Goal: Information Seeking & Learning: Check status

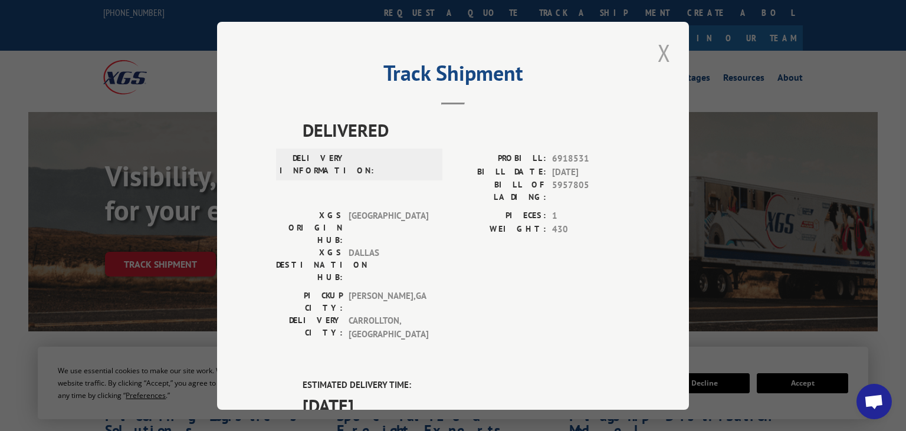
click at [664, 46] on button "Close modal" at bounding box center [664, 53] width 20 height 32
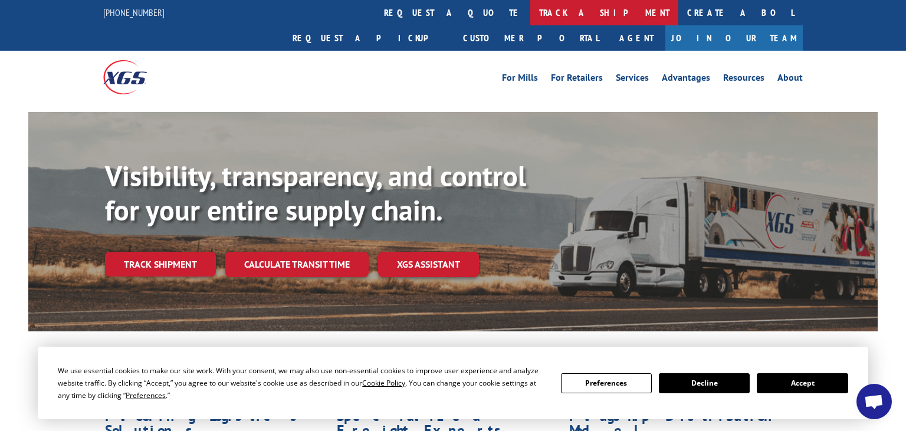
click at [530, 15] on link "track a shipment" at bounding box center [604, 12] width 148 height 25
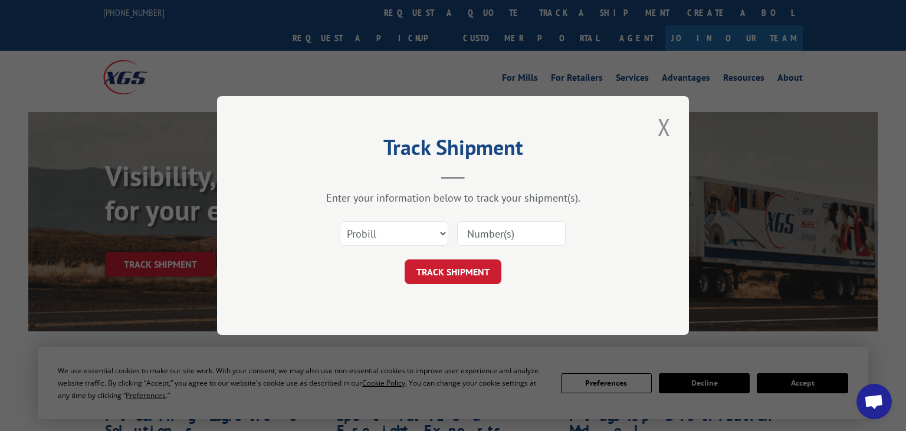
click at [508, 231] on input at bounding box center [511, 233] width 108 height 25
paste input "5946755"
type input "5946755"
click at [340, 221] on select "Select category... Probill BOL PO" at bounding box center [394, 233] width 108 height 25
select select "bol"
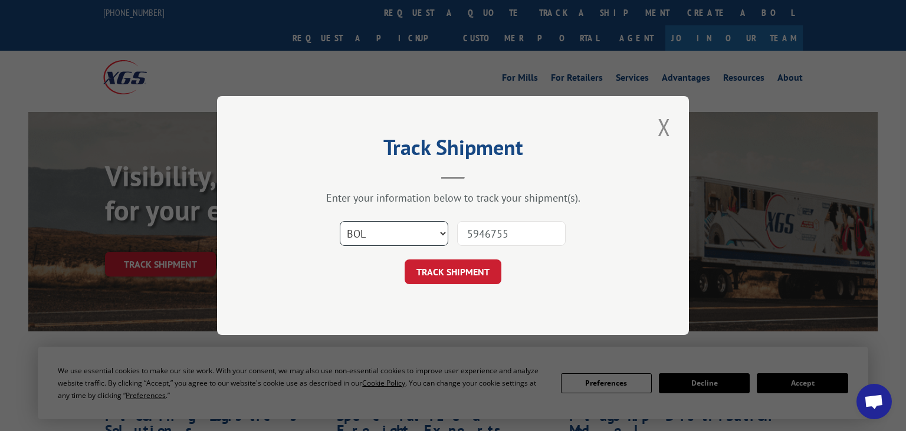
click option "BOL" at bounding box center [0, 0] width 0 height 0
click at [449, 273] on button "TRACK SHIPMENT" at bounding box center [452, 271] width 97 height 25
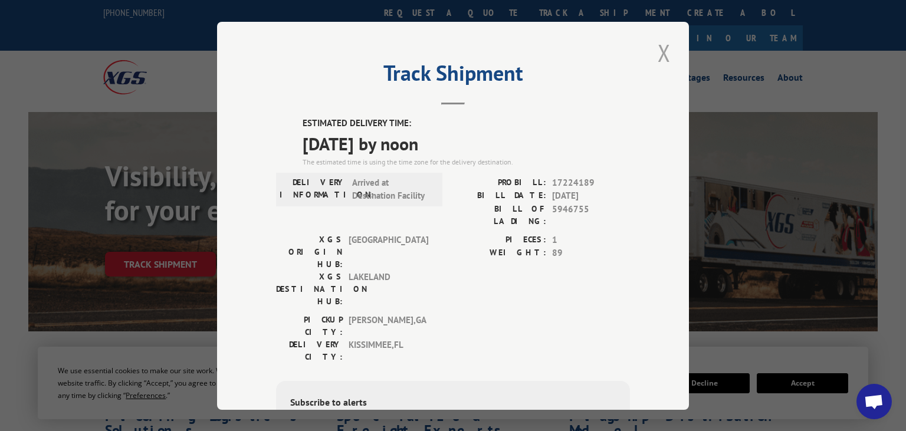
click at [663, 53] on button "Close modal" at bounding box center [664, 53] width 20 height 32
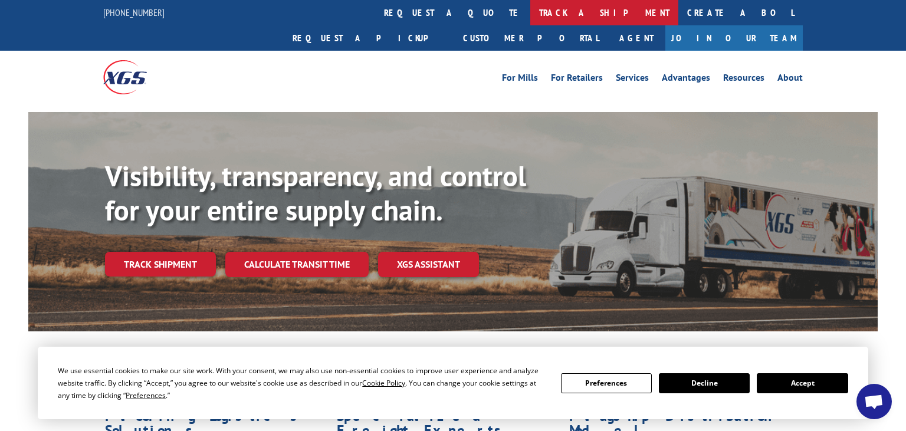
click at [530, 14] on link "track a shipment" at bounding box center [604, 12] width 148 height 25
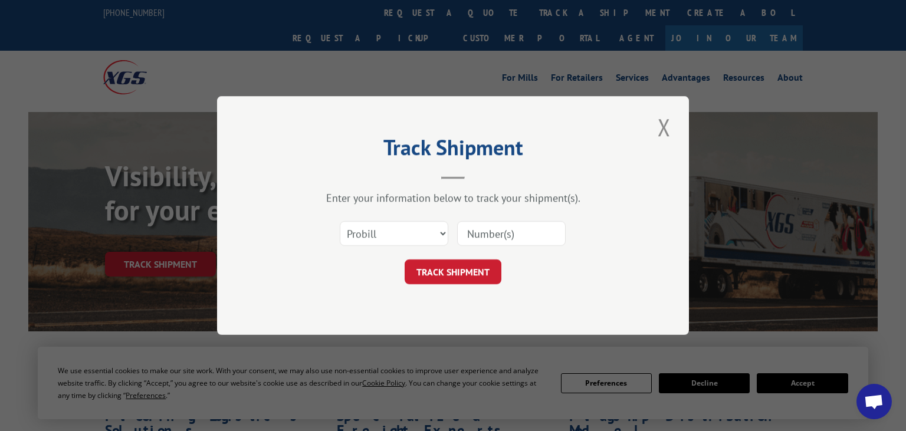
click at [513, 235] on input at bounding box center [511, 233] width 108 height 25
paste input "5946754"
type input "5946754"
click at [340, 221] on select "Select category... Probill BOL PO" at bounding box center [394, 233] width 108 height 25
select select "bol"
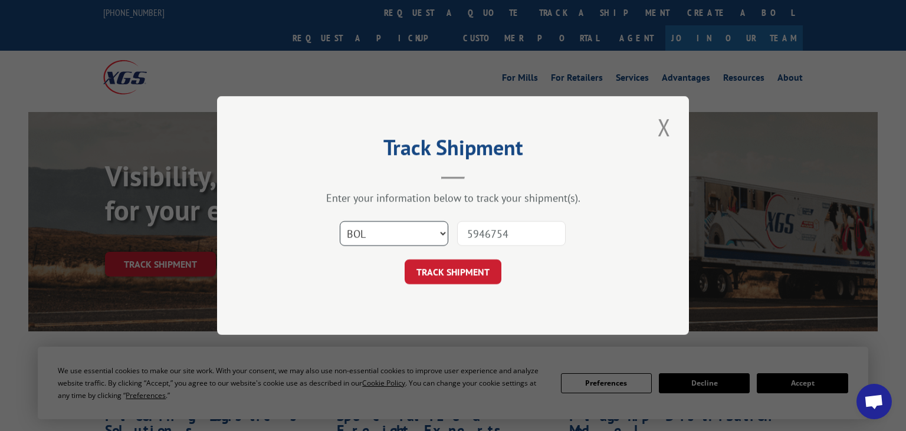
click option "BOL" at bounding box center [0, 0] width 0 height 0
click at [463, 269] on button "TRACK SHIPMENT" at bounding box center [452, 271] width 97 height 25
